Goal: Information Seeking & Learning: Learn about a topic

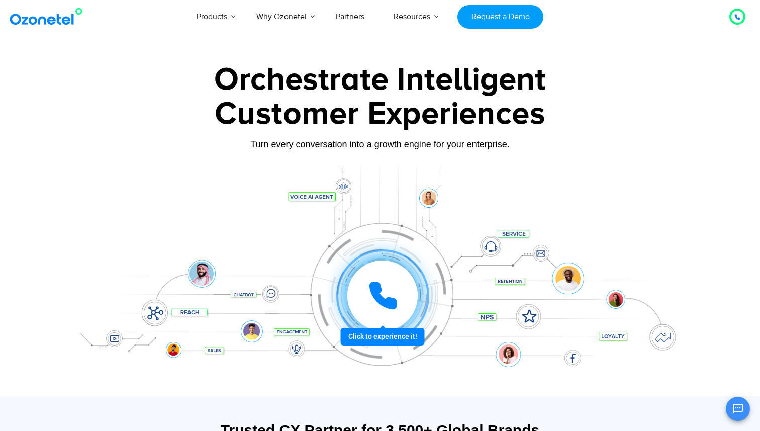
click at [351, 316] on div at bounding box center [382, 295] width 74 height 74
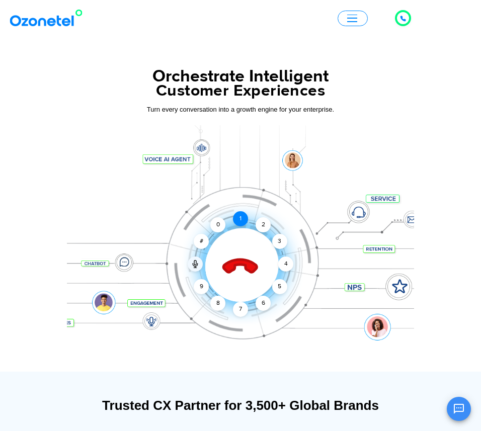
click at [236, 224] on div "1" at bounding box center [240, 218] width 15 height 15
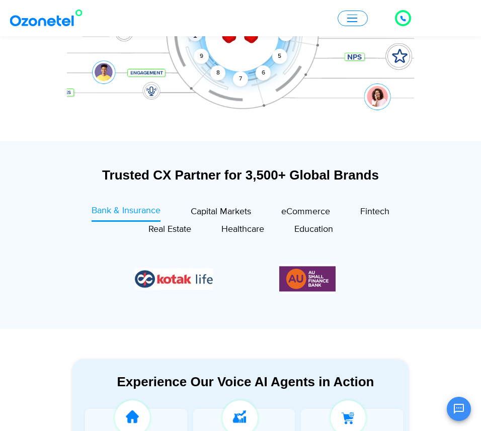
scroll to position [232, 0]
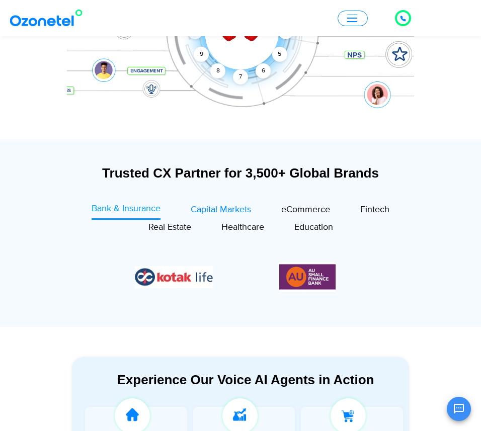
click at [194, 211] on span "Capital Markets" at bounding box center [221, 209] width 60 height 11
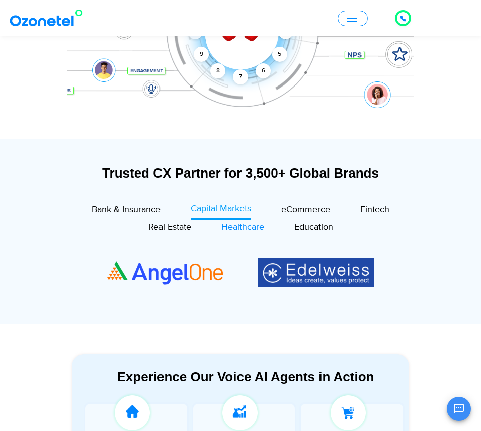
click at [250, 223] on span "Healthcare" at bounding box center [242, 227] width 43 height 11
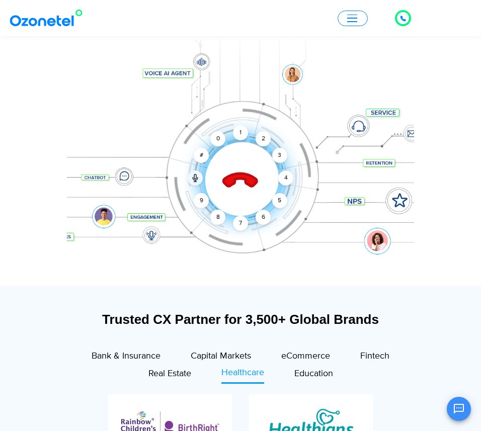
scroll to position [85, 0]
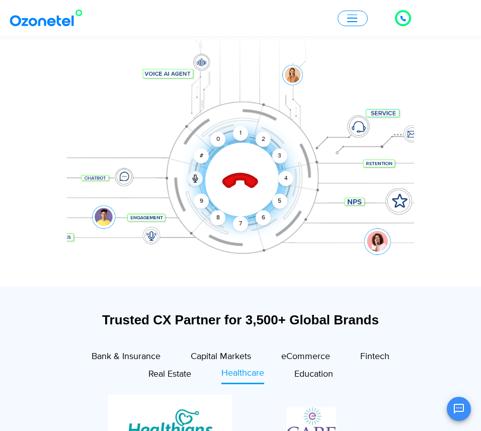
click at [350, 21] on span "button" at bounding box center [352, 21] width 10 height 1
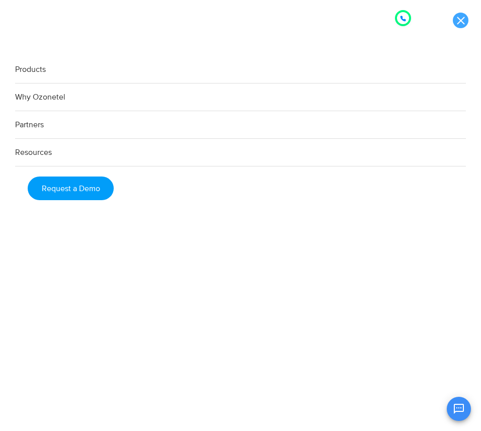
click at [452, 21] on link at bounding box center [460, 21] width 16 height 16
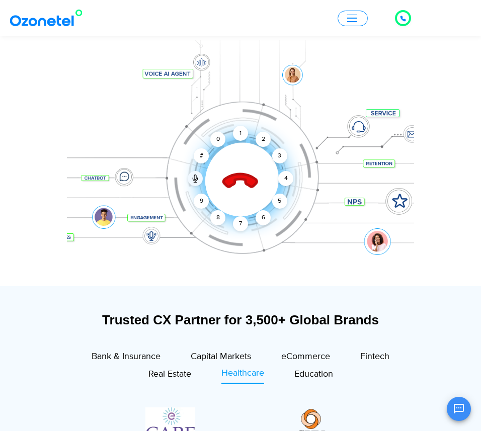
click at [230, 181] on icon at bounding box center [240, 181] width 35 height 35
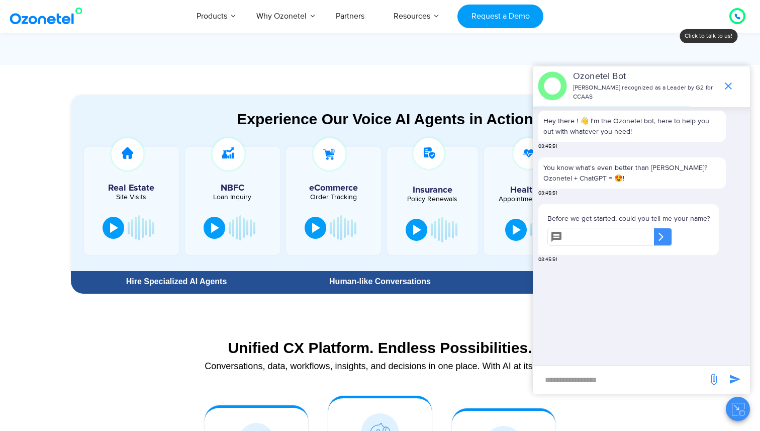
scroll to position [496, 0]
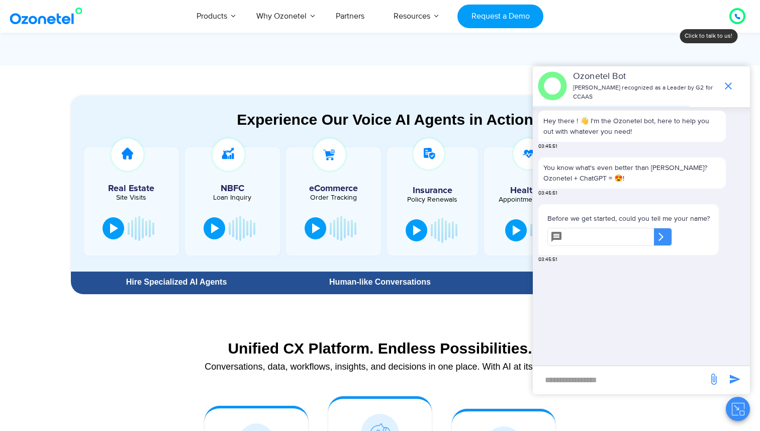
click at [319, 76] on section "Experience Our Voice AI Agents in Action Real Estate Site Visits NBFC Loan Inqu…" at bounding box center [380, 181] width 760 height 233
click at [735, 84] on span "end chat or minimize" at bounding box center [728, 86] width 20 height 20
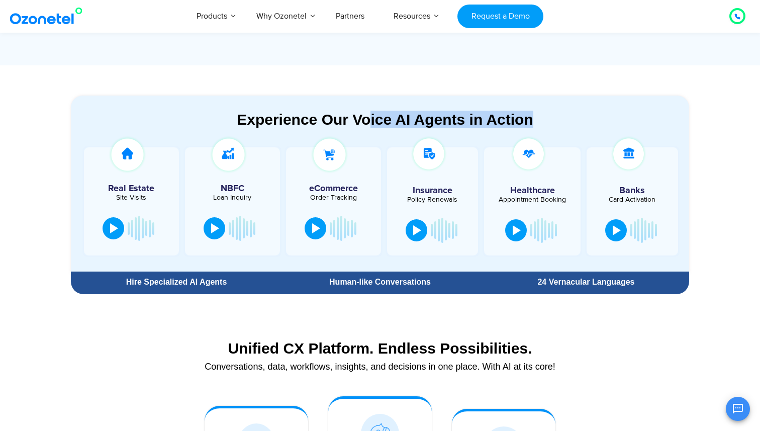
drag, startPoint x: 371, startPoint y: 120, endPoint x: 543, endPoint y: 118, distance: 171.9
click at [544, 118] on div "Experience Our Voice AI Agents in Action" at bounding box center [385, 120] width 608 height 18
click at [543, 118] on div "Experience Our Voice AI Agents in Action" at bounding box center [385, 120] width 608 height 18
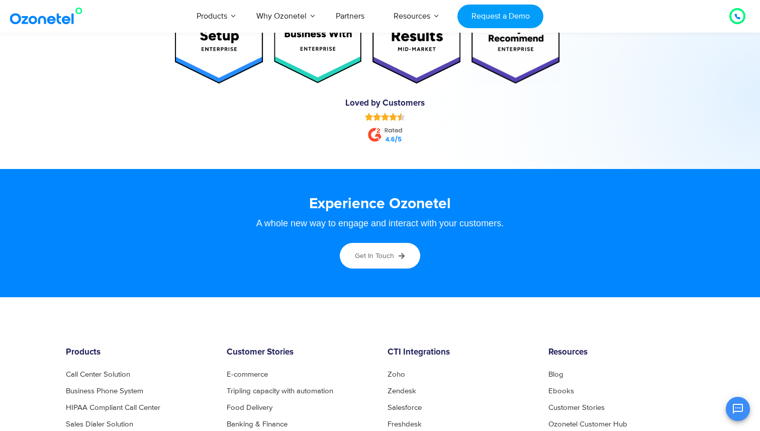
scroll to position [5480, 0]
